Goal: Task Accomplishment & Management: Complete application form

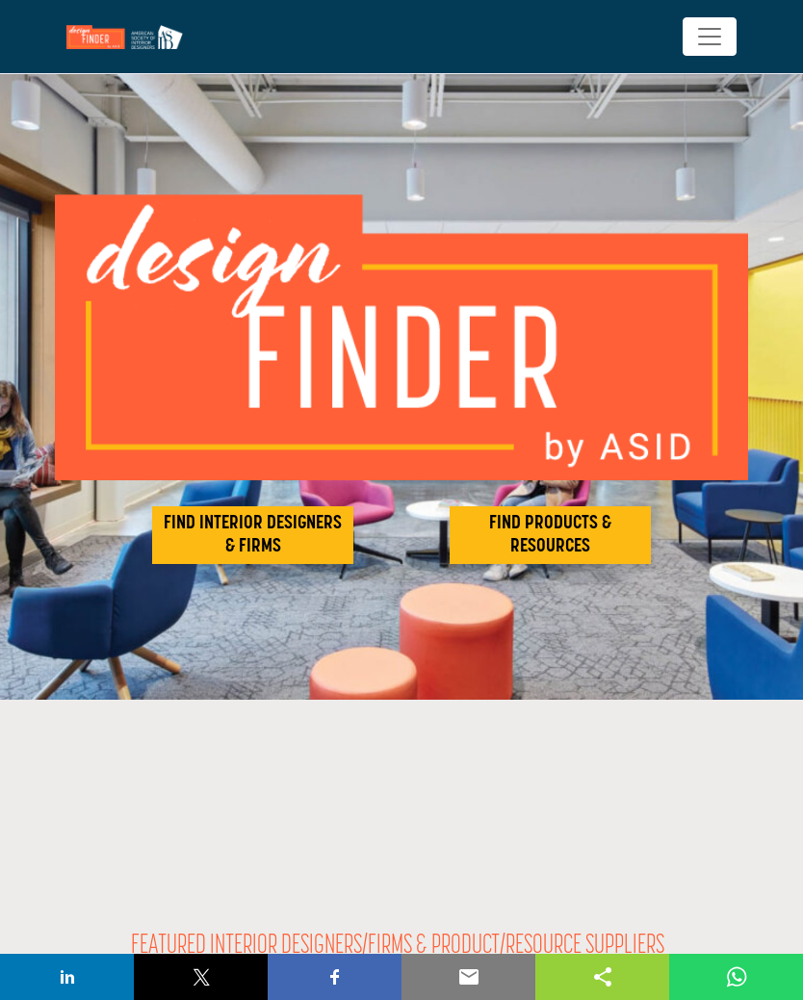
click at [316, 538] on h2 "FIND INTERIOR DESIGNERS & FIRMS" at bounding box center [253, 535] width 190 height 46
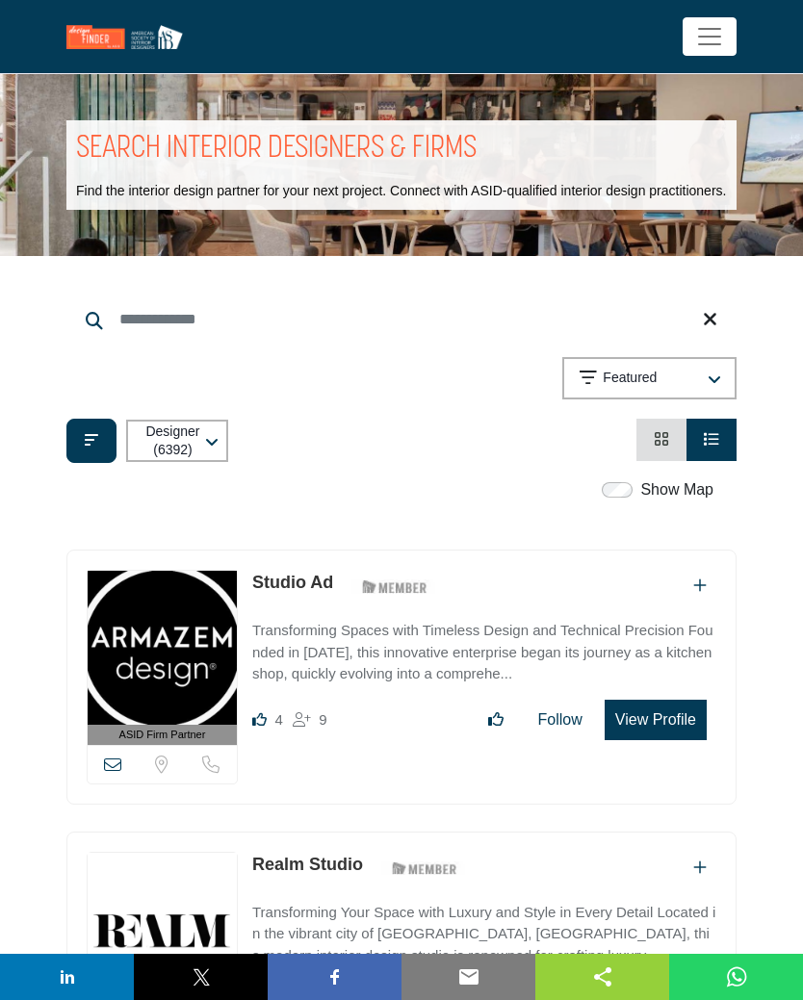
click at [213, 450] on icon "button" at bounding box center [211, 442] width 13 height 15
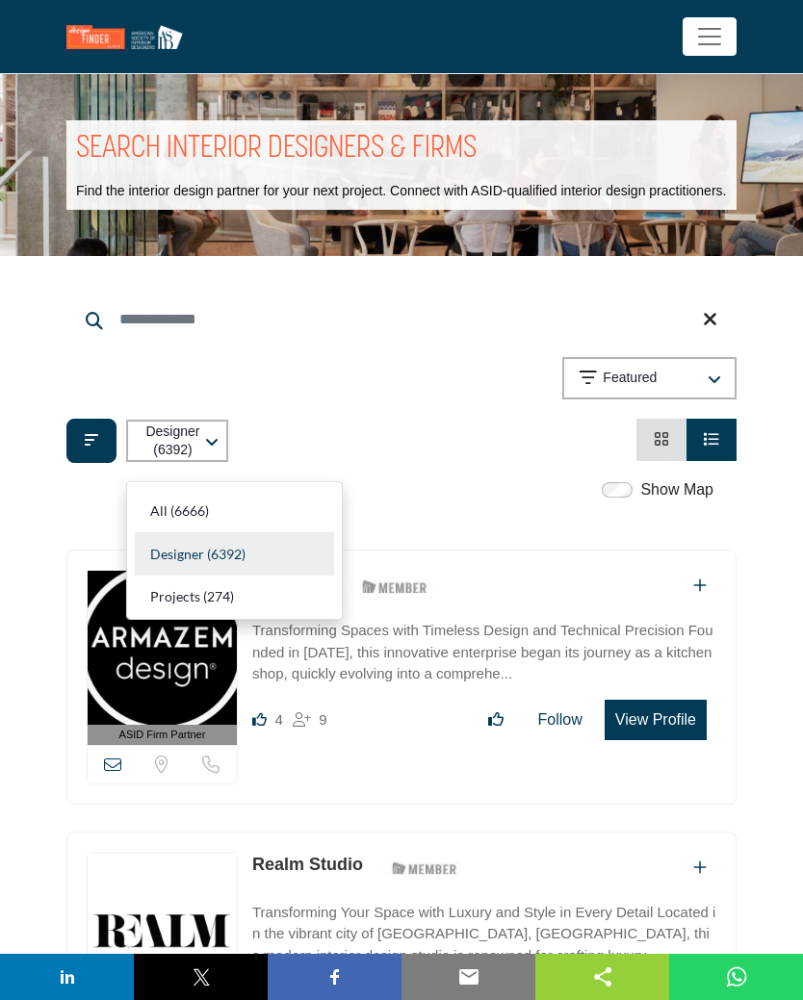
click at [265, 547] on div "Designer (6392)" at bounding box center [234, 554] width 199 height 43
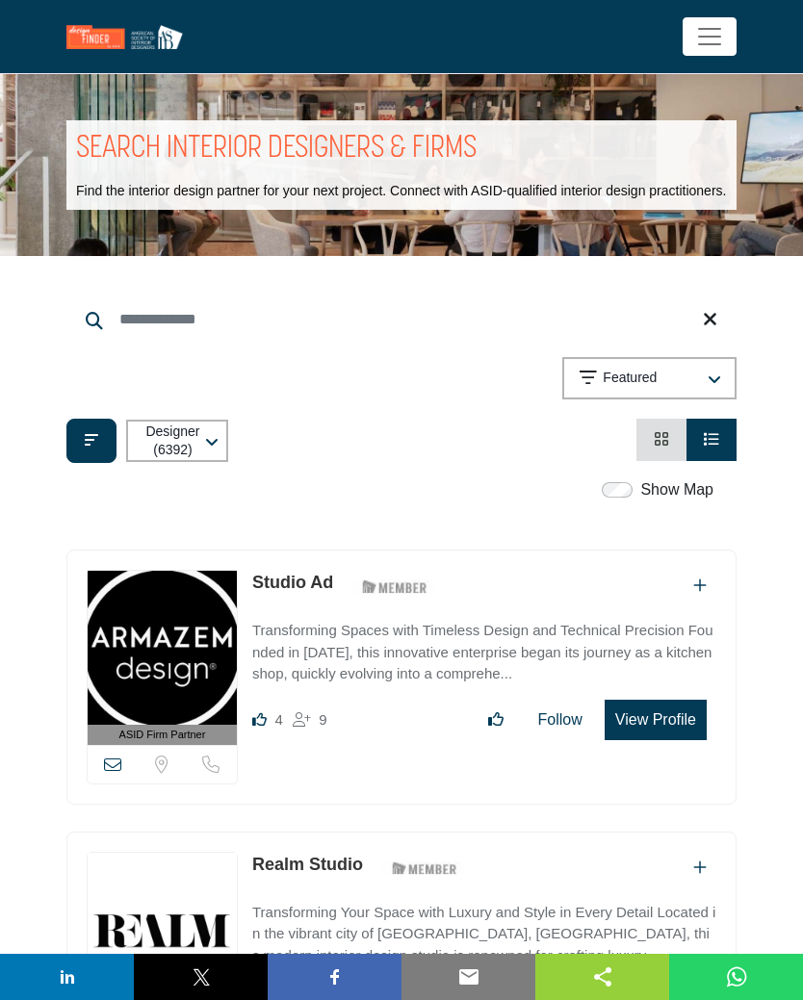
click at [686, 501] on label "Show Map" at bounding box center [676, 489] width 73 height 23
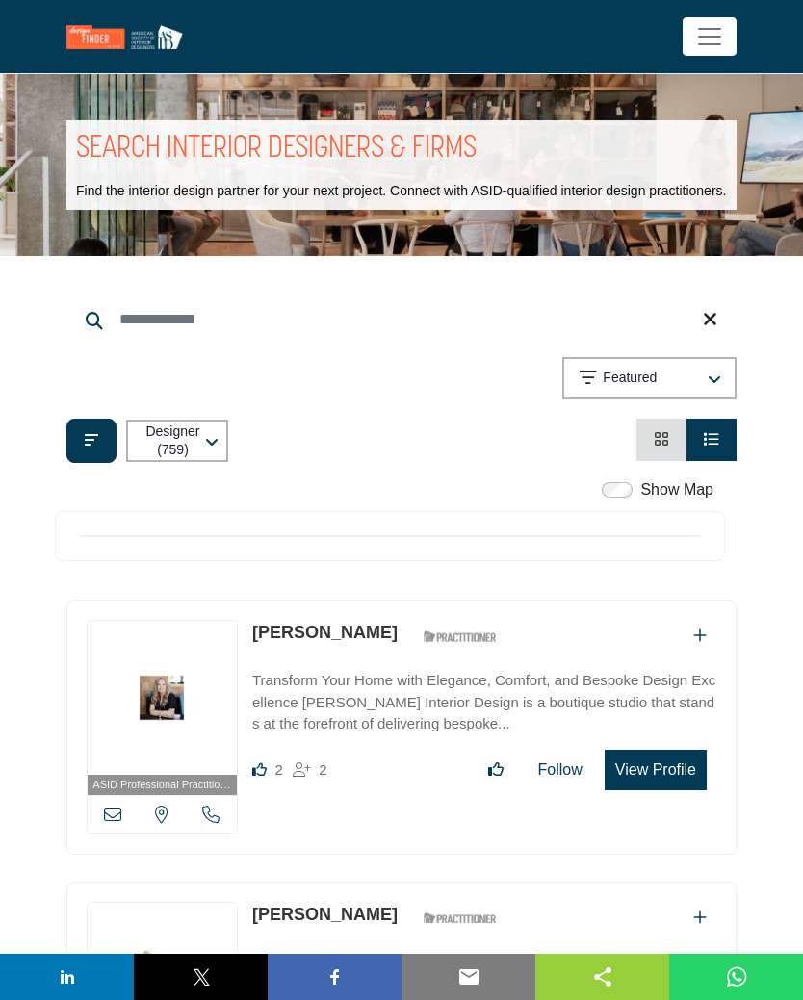
click at [186, 343] on input "Search Keyword" at bounding box center [401, 319] width 670 height 46
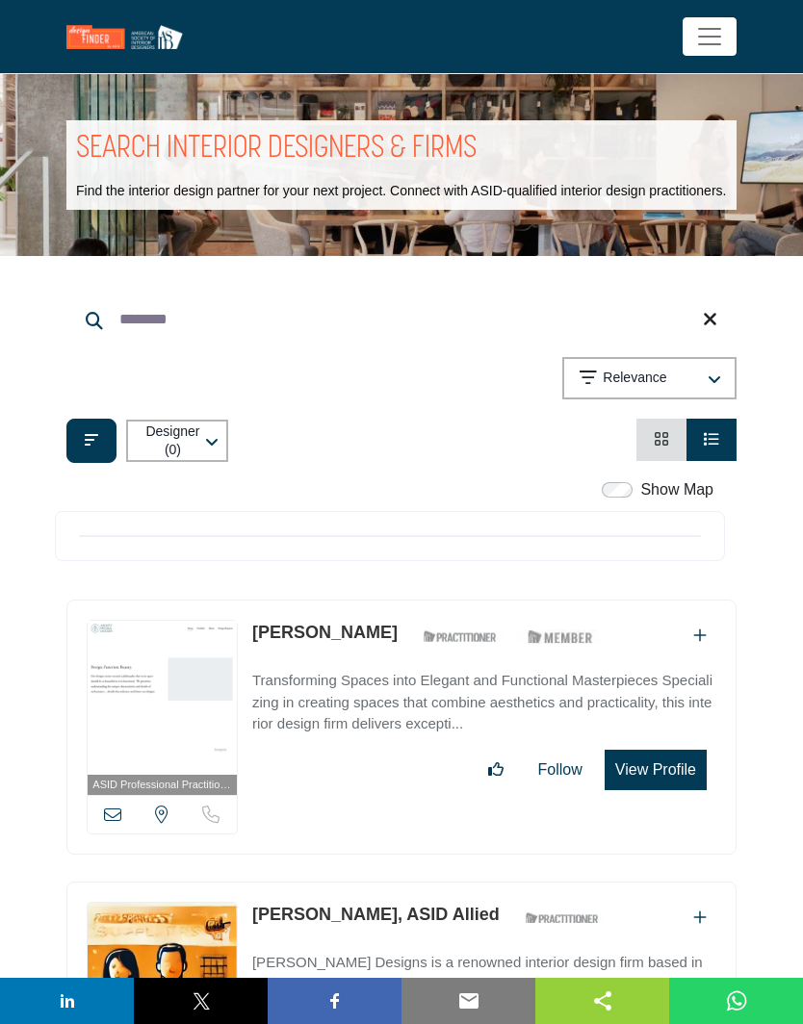
type input "********"
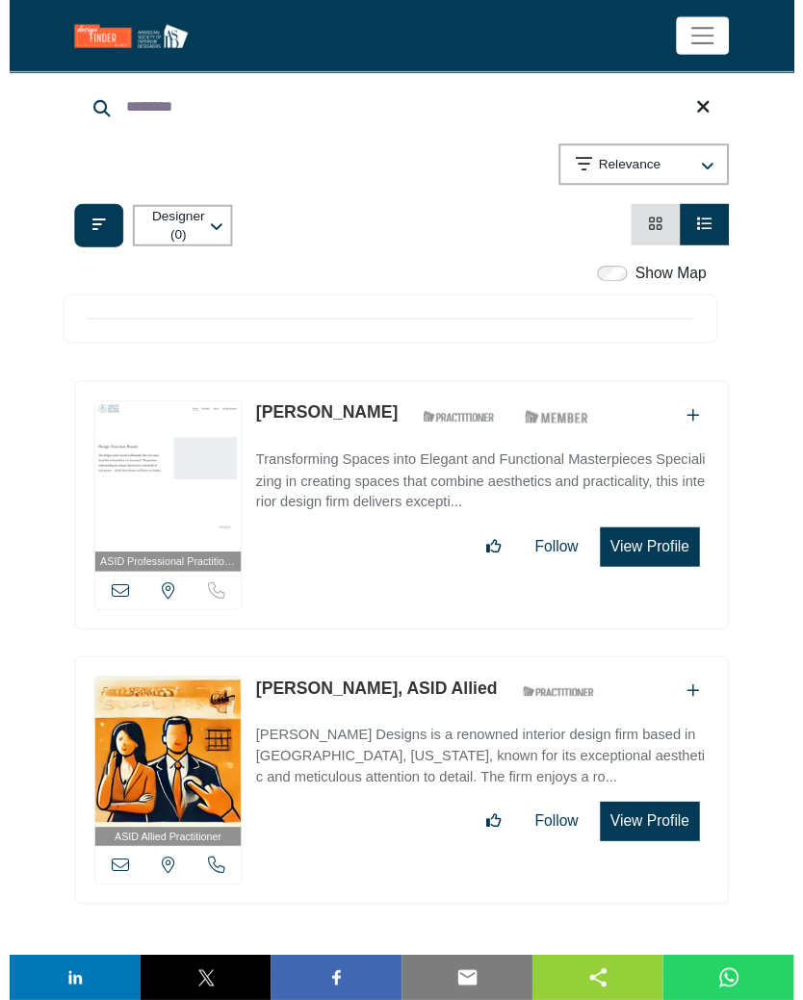
scroll to position [207, 0]
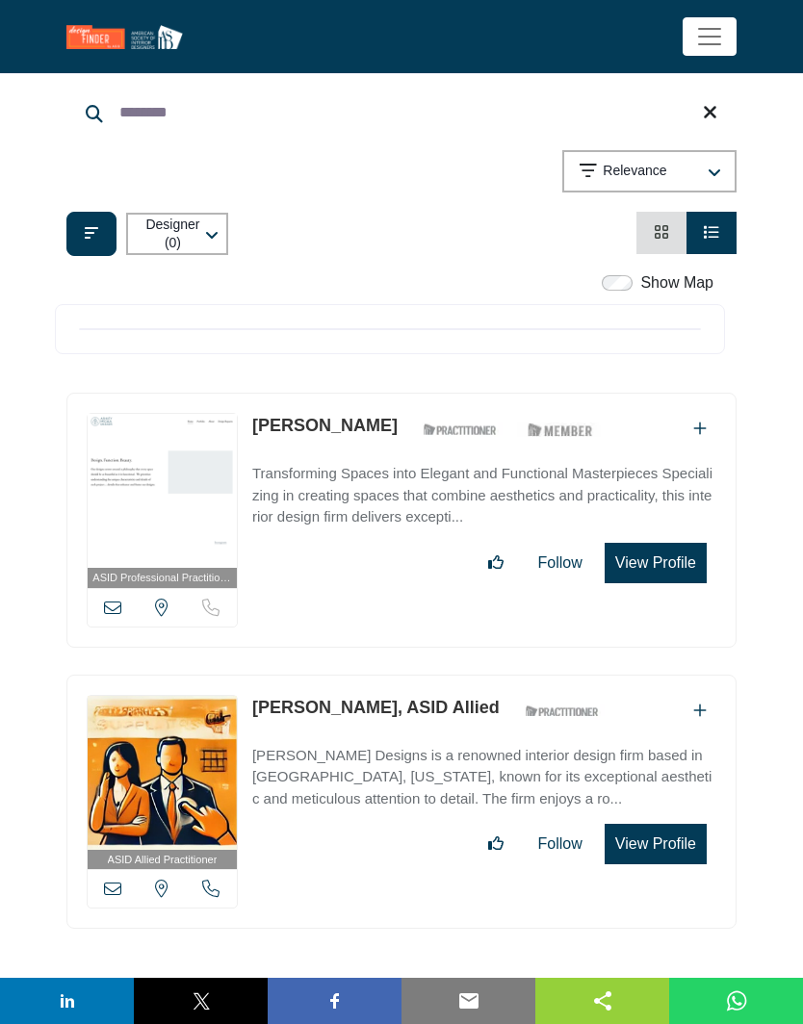
click at [202, 244] on p "Designer (0)" at bounding box center [172, 235] width 59 height 38
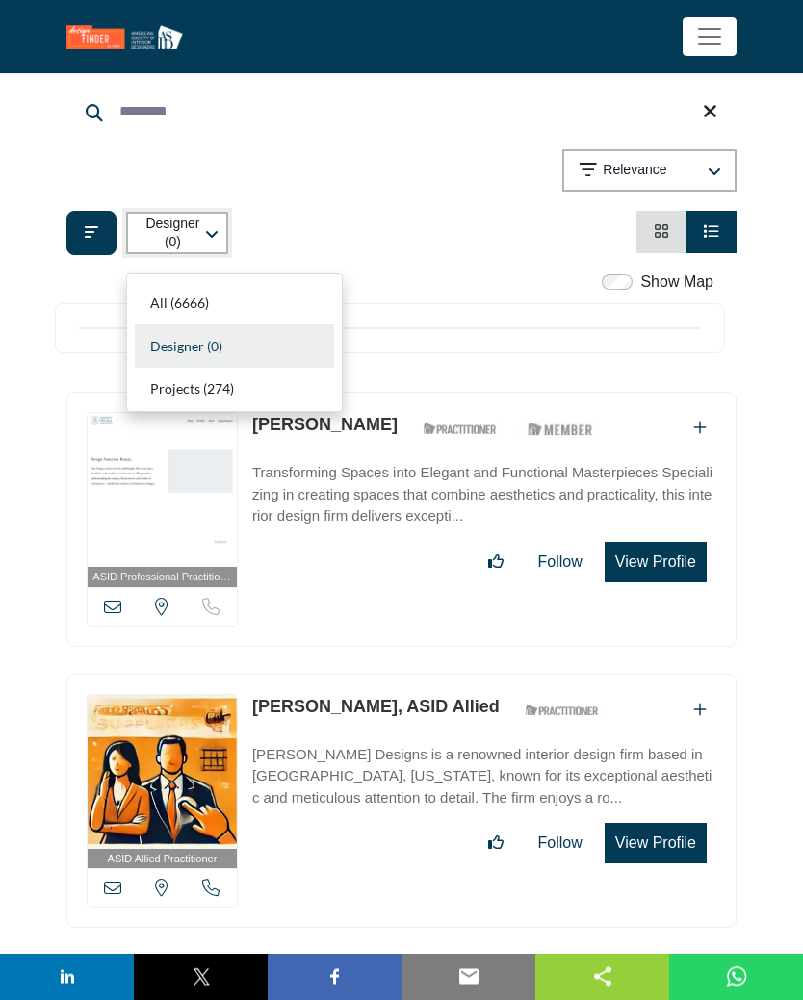
scroll to position [208, 0]
click at [180, 296] on b "(6666)" at bounding box center [189, 303] width 39 height 16
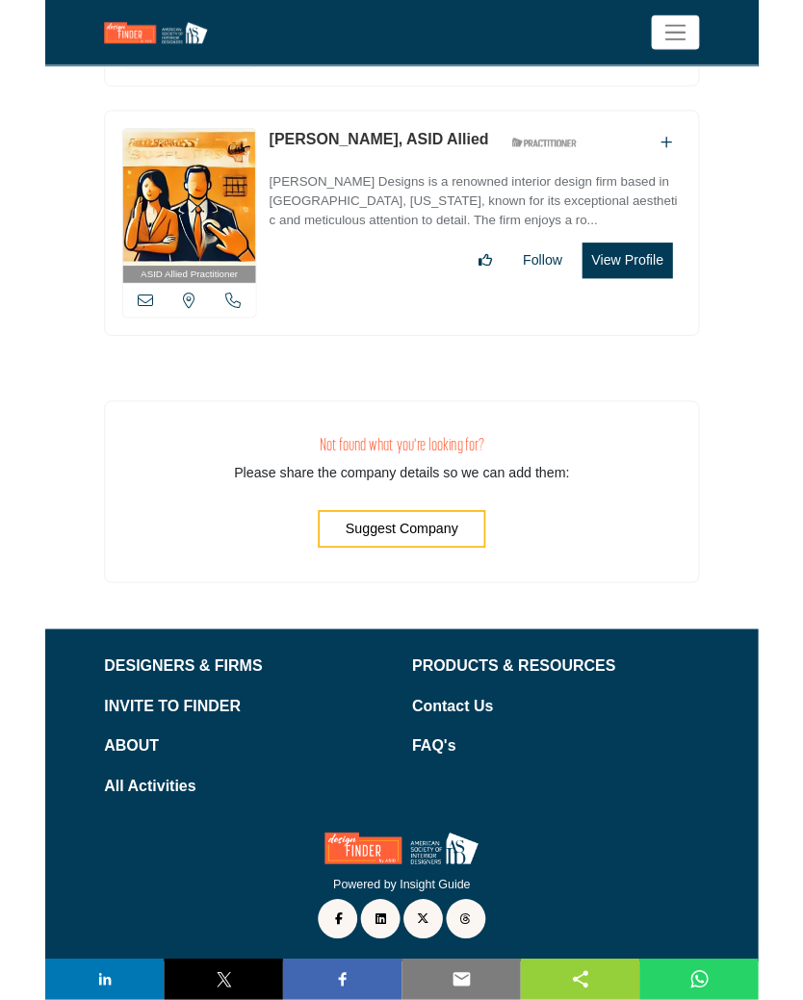
scroll to position [901, 0]
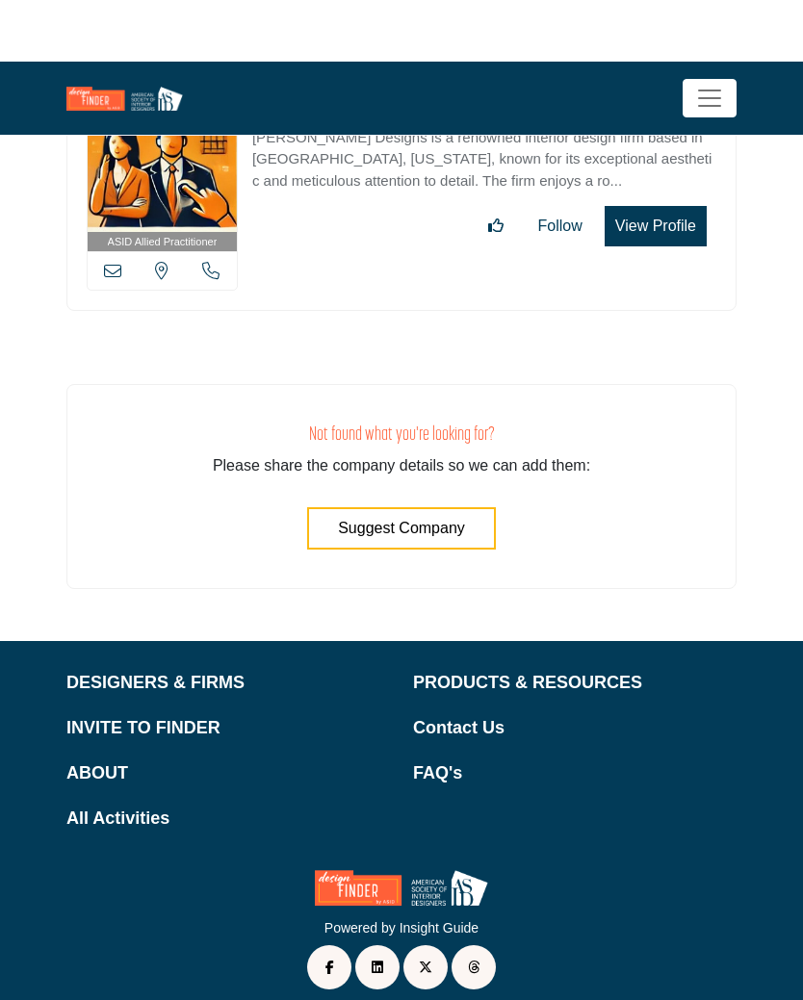
click at [180, 680] on p "INVITE TO FINDER" at bounding box center [227, 667] width 323 height 26
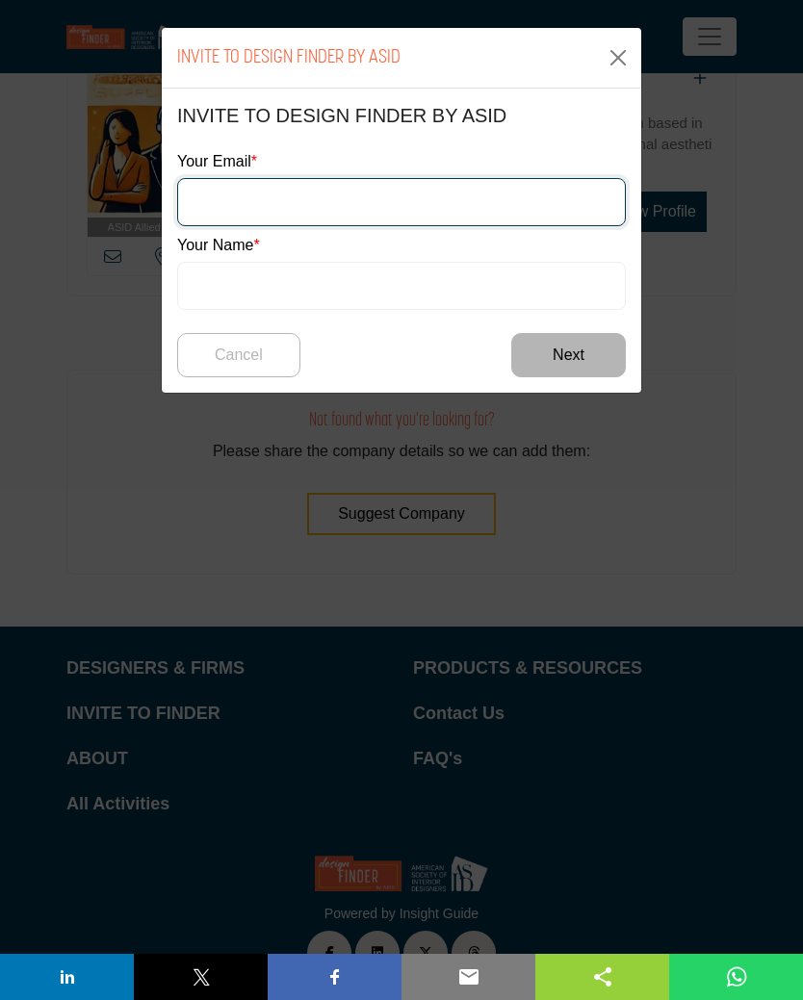
click at [318, 198] on input "email" at bounding box center [401, 202] width 449 height 48
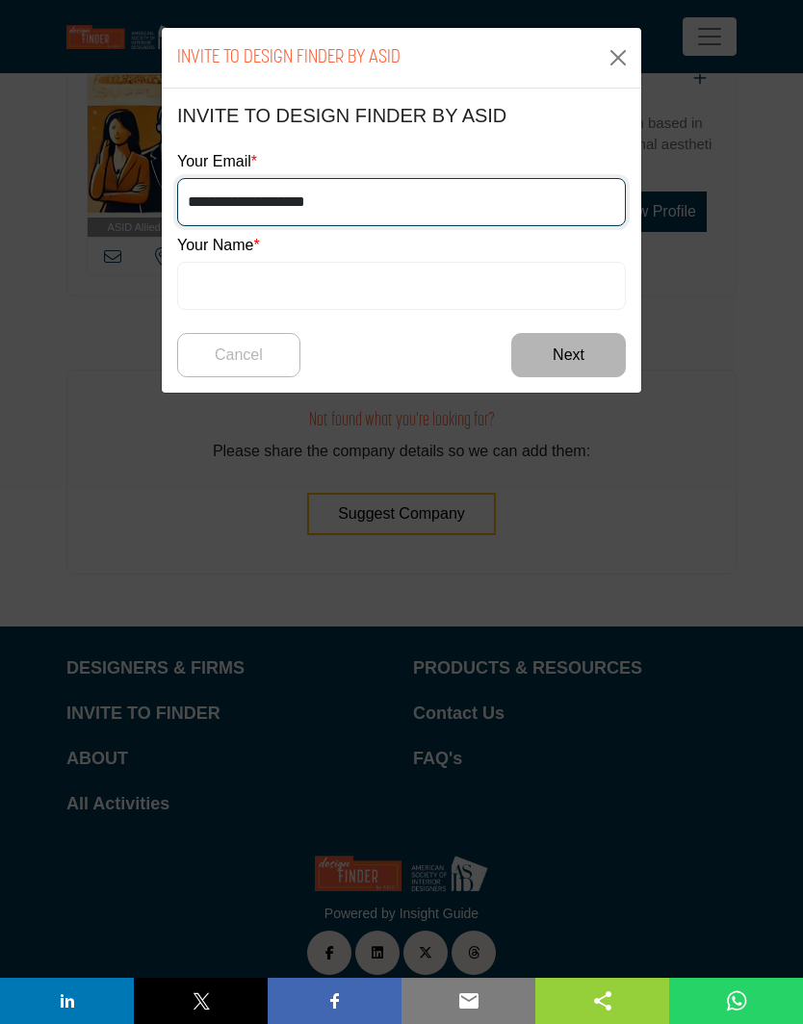
type input "**********"
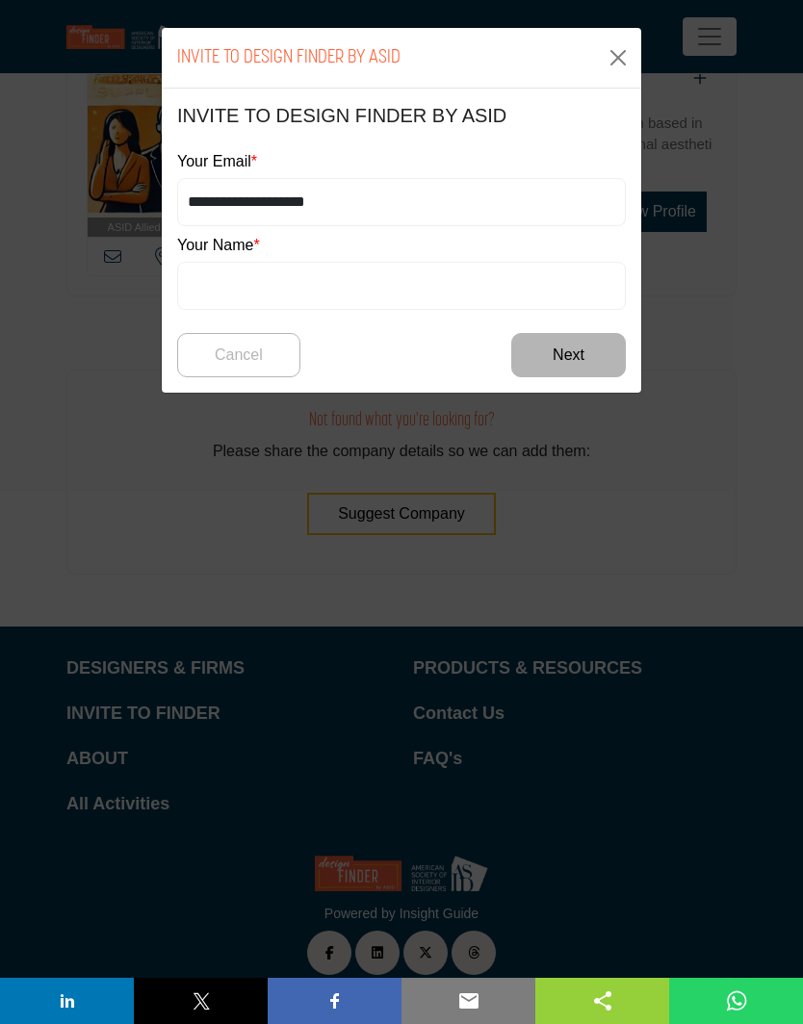
click at [233, 248] on body "DESIGNERS & FIRMS PRODUCTS & RESOURCES INVITE TO FINDER ABOUT" at bounding box center [401, 104] width 803 height 1887
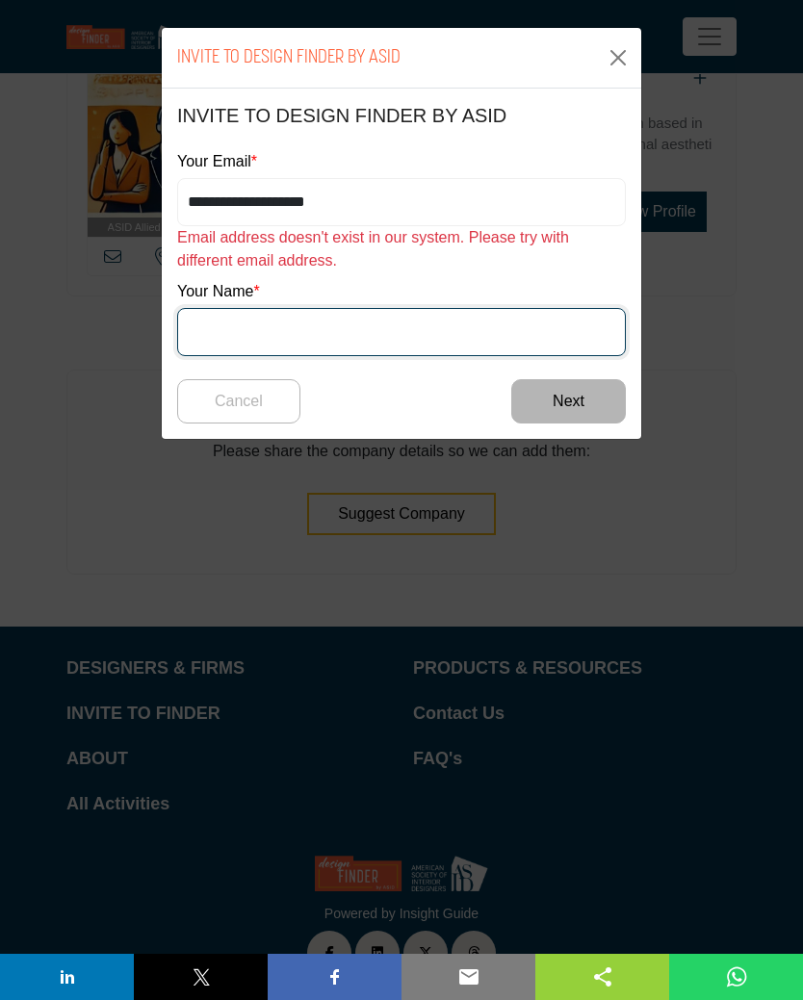
click at [259, 321] on input "text" at bounding box center [401, 332] width 449 height 48
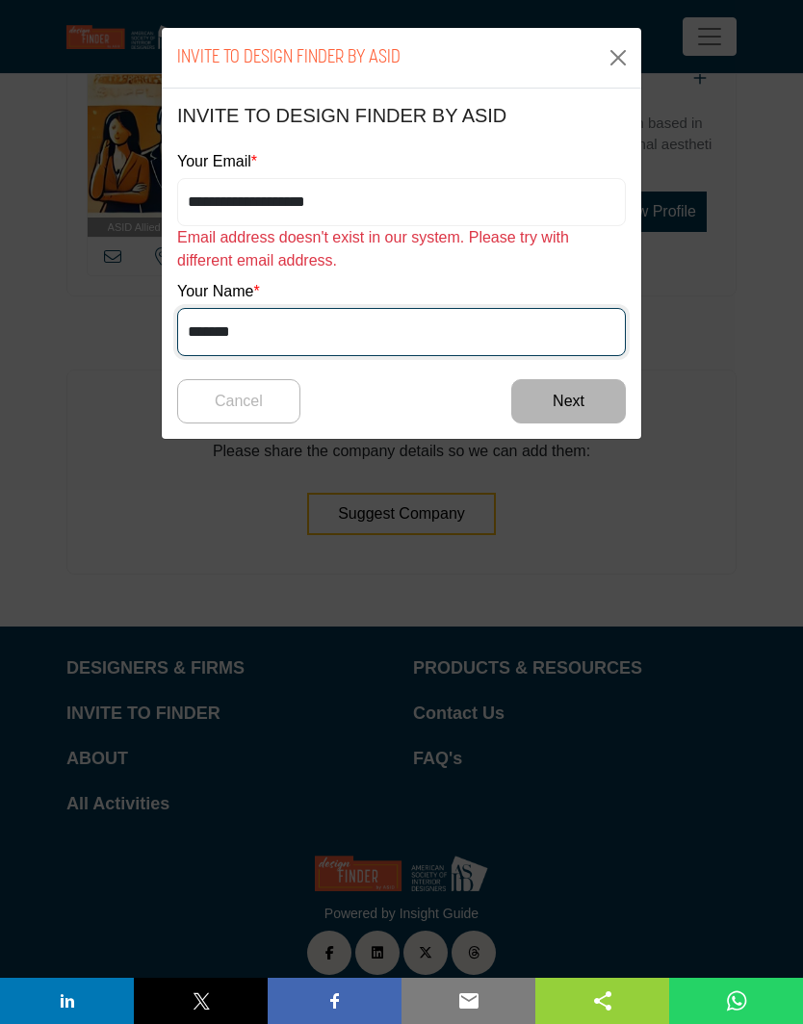
type input "*******"
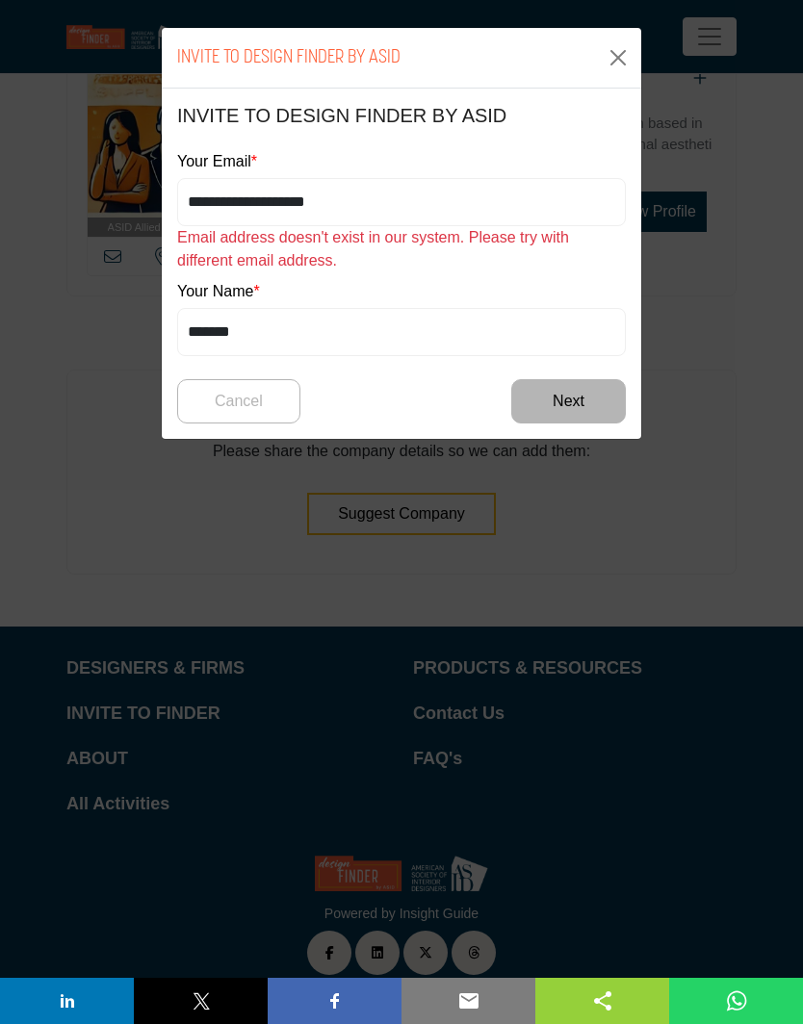
click at [578, 396] on button "Next" at bounding box center [568, 401] width 115 height 44
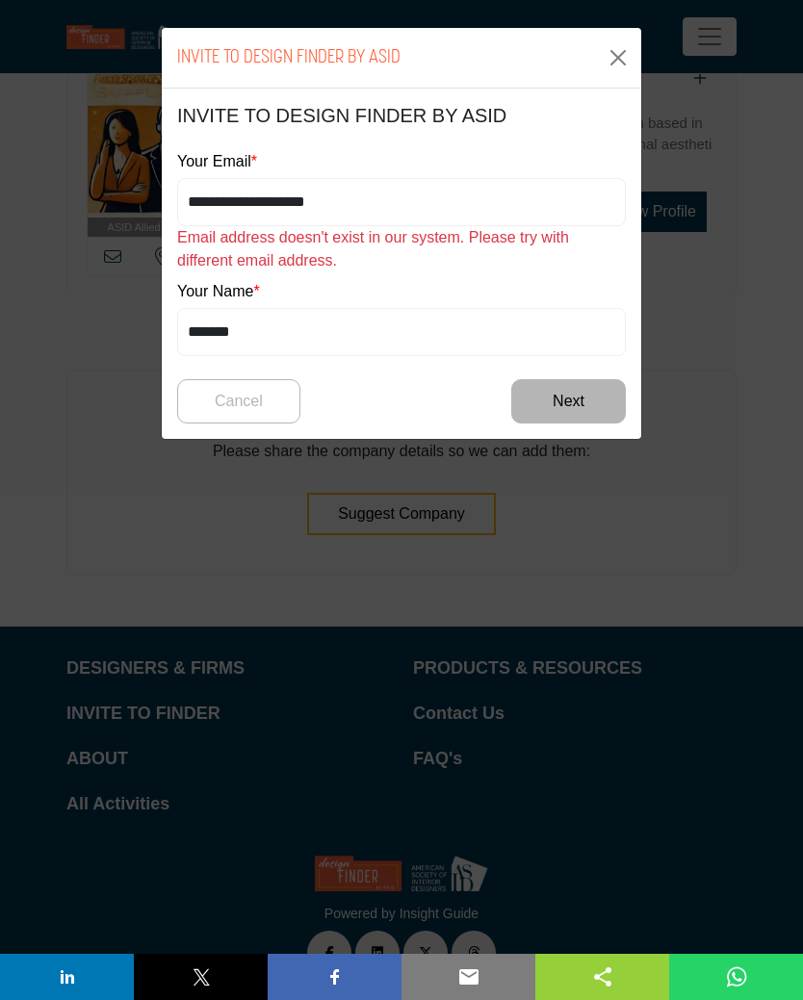
click at [557, 398] on button "Next" at bounding box center [568, 401] width 115 height 44
click at [622, 54] on button "Close" at bounding box center [618, 57] width 31 height 31
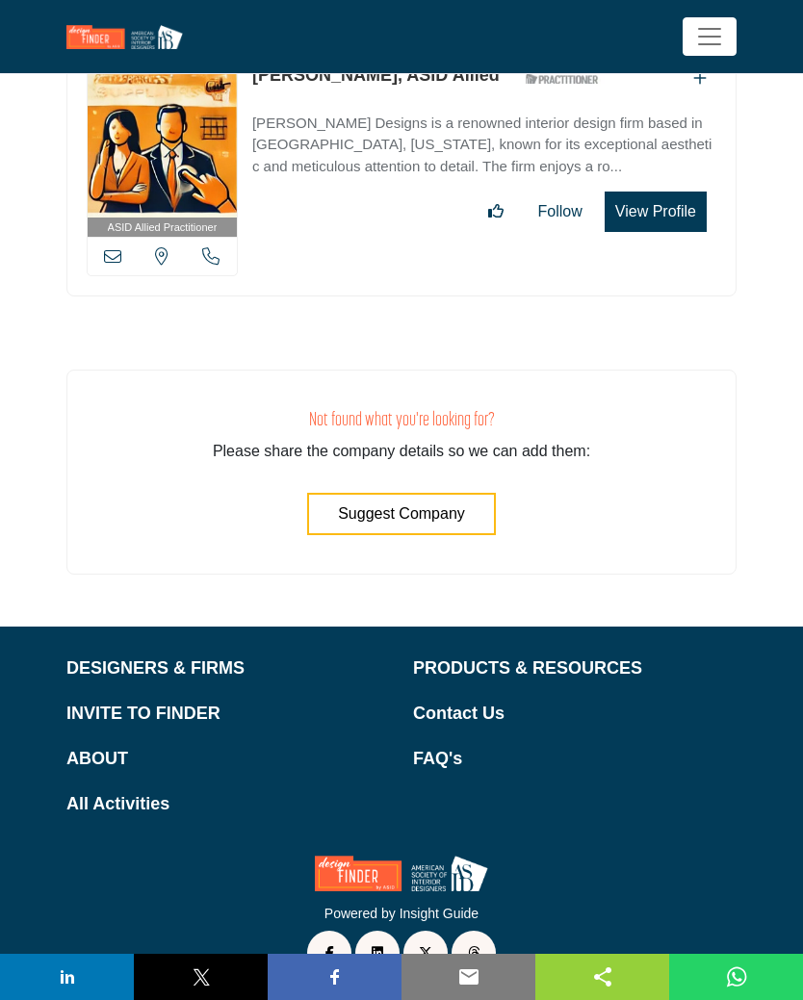
scroll to position [901, 0]
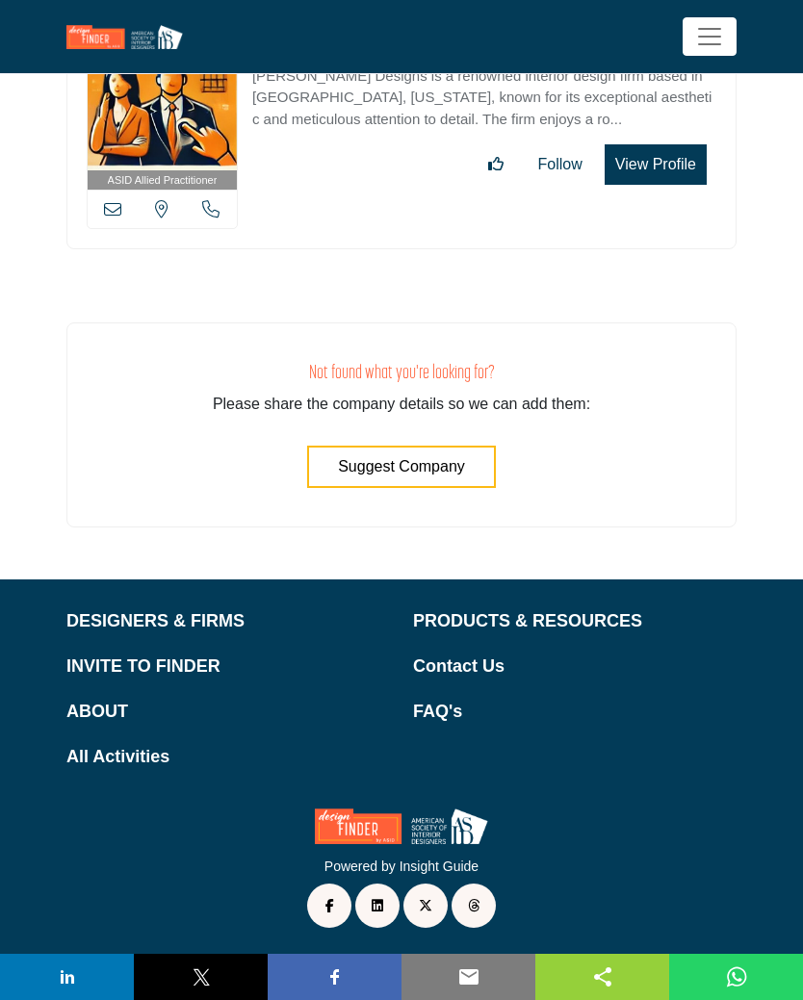
click at [463, 668] on p "Contact Us" at bounding box center [574, 667] width 323 height 26
